Goal: Find specific page/section: Find specific page/section

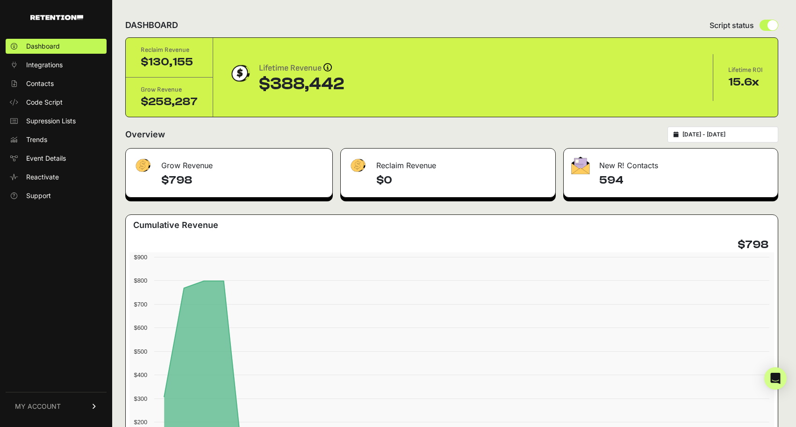
click at [323, 147] on form "Overview 2025-10-01 - 2025-10-31" at bounding box center [451, 137] width 653 height 21
click at [46, 80] on span "Contacts" at bounding box center [40, 83] width 28 height 9
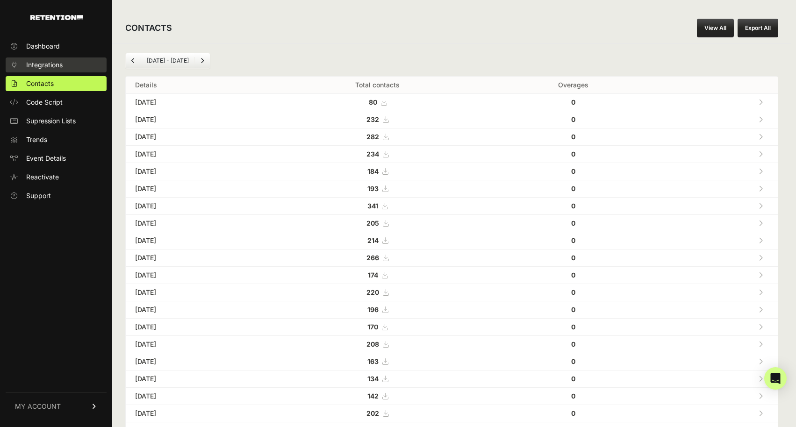
drag, startPoint x: 50, startPoint y: 50, endPoint x: 52, endPoint y: 57, distance: 8.1
click at [50, 50] on span "Dashboard" at bounding box center [43, 46] width 34 height 9
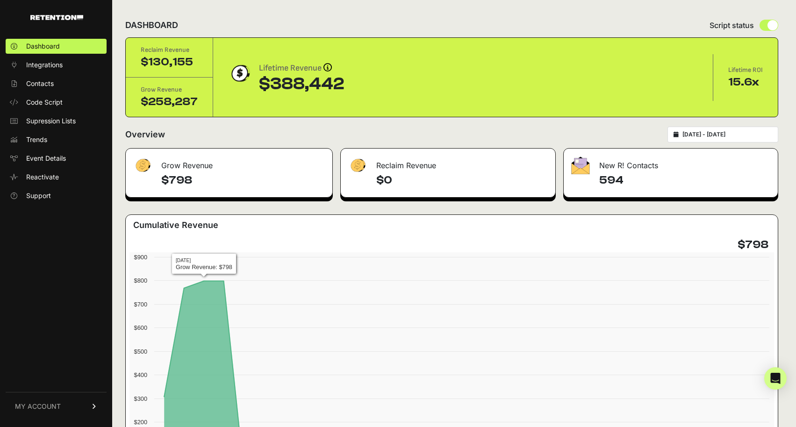
click at [343, 144] on form "Overview [DATE] - [DATE]" at bounding box center [451, 137] width 653 height 21
